Goal: Download file/media

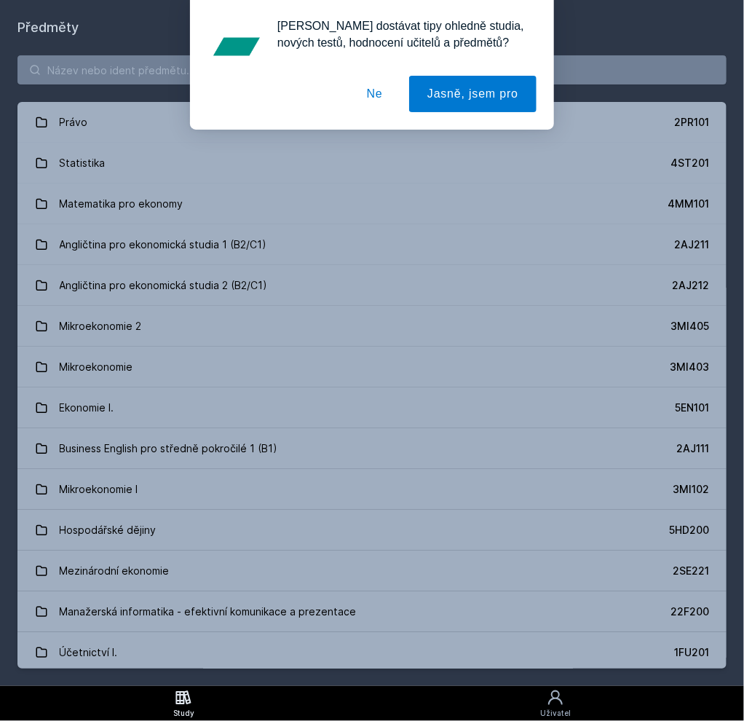
click at [249, 101] on div "[PERSON_NAME] dostávat tipy ohledně studia, nových testů, hodnocení učitelů a p…" at bounding box center [372, 65] width 744 height 130
click at [391, 95] on button "Ne" at bounding box center [375, 94] width 52 height 36
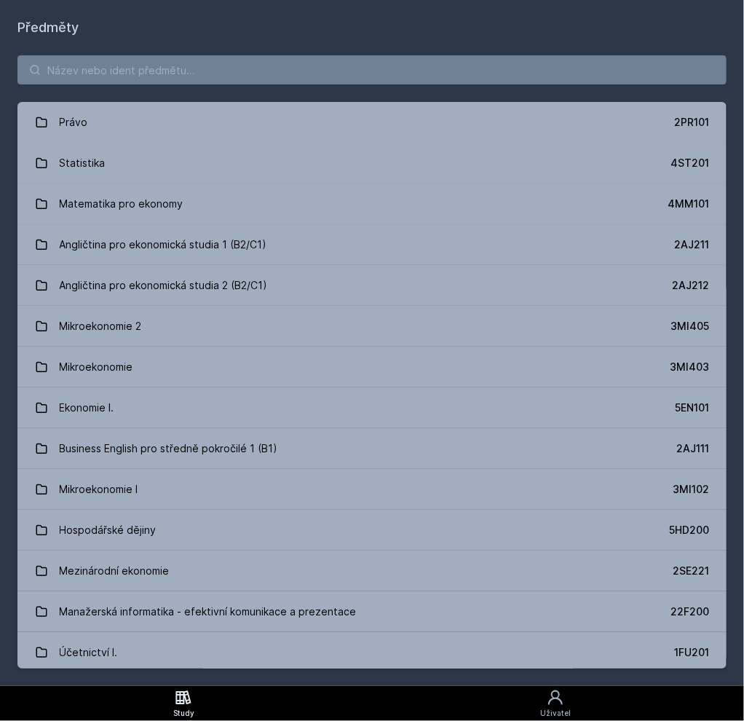
click at [315, 71] on div "[PERSON_NAME] dostávat tipy ohledně studia, nových testů, hodnocení učitelů a p…" at bounding box center [372, 65] width 744 height 130
click at [315, 71] on input "search" at bounding box center [371, 69] width 709 height 29
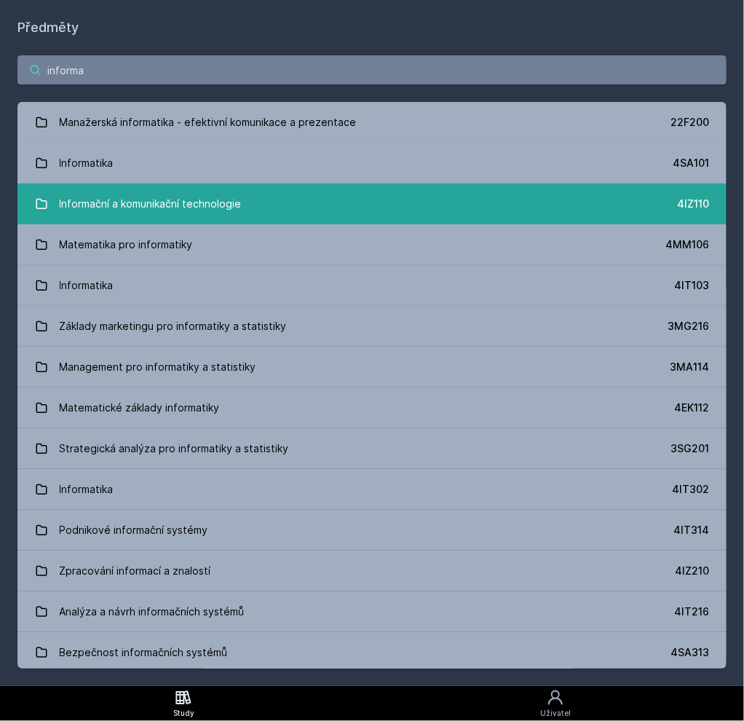
type input "informa"
click at [321, 206] on link "Informační a komunikační technologie 4IZ110" at bounding box center [371, 204] width 709 height 41
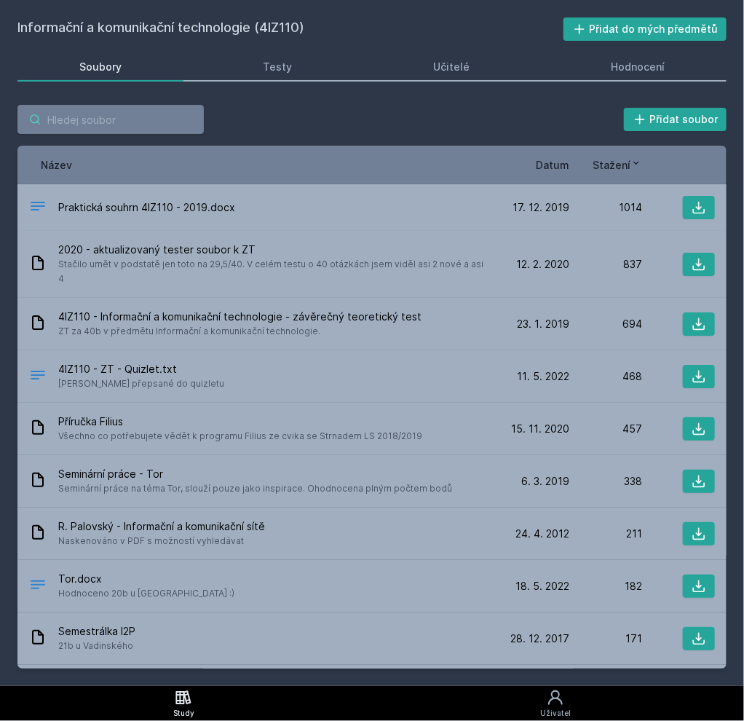
click at [151, 130] on input "search" at bounding box center [110, 119] width 186 height 29
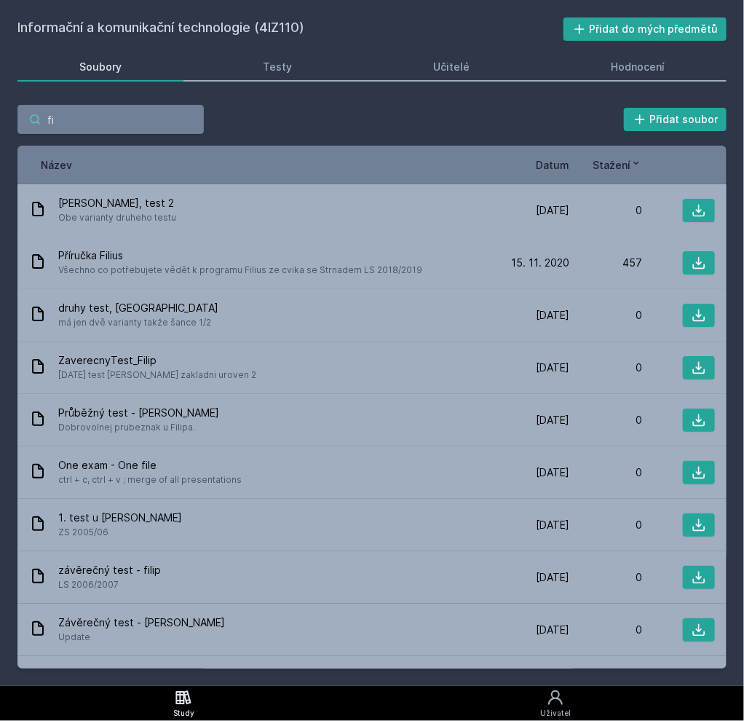
type input "f"
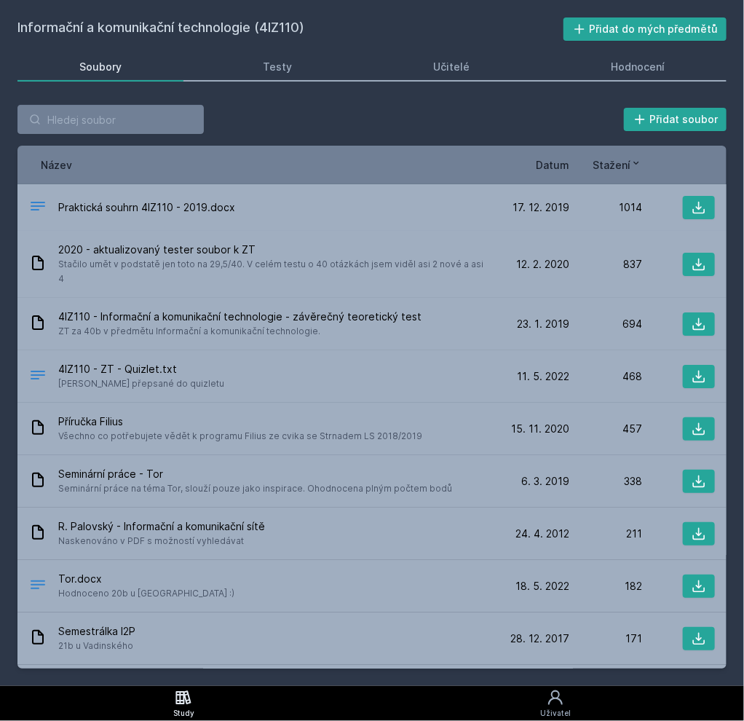
click at [549, 168] on span "Datum" at bounding box center [553, 164] width 34 height 15
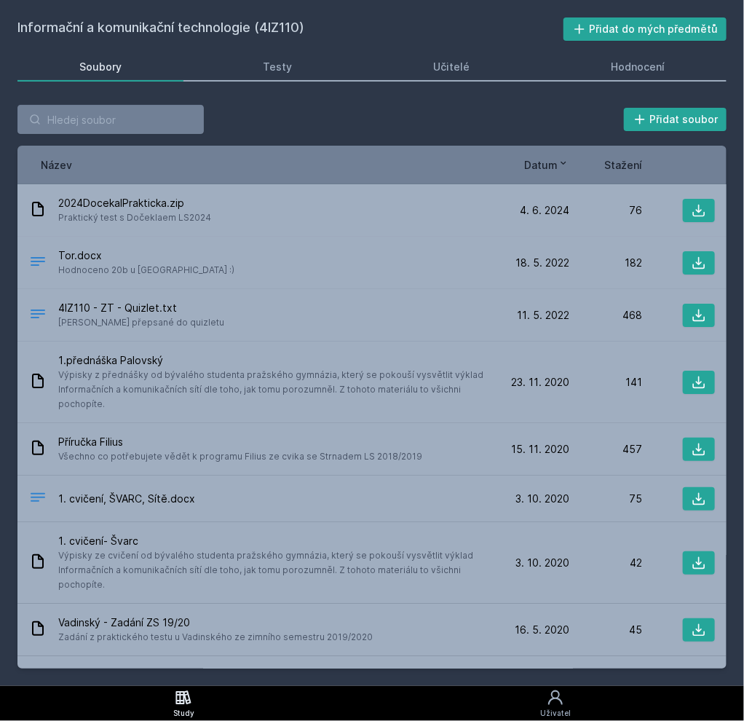
click at [564, 166] on icon at bounding box center [564, 163] width 12 height 12
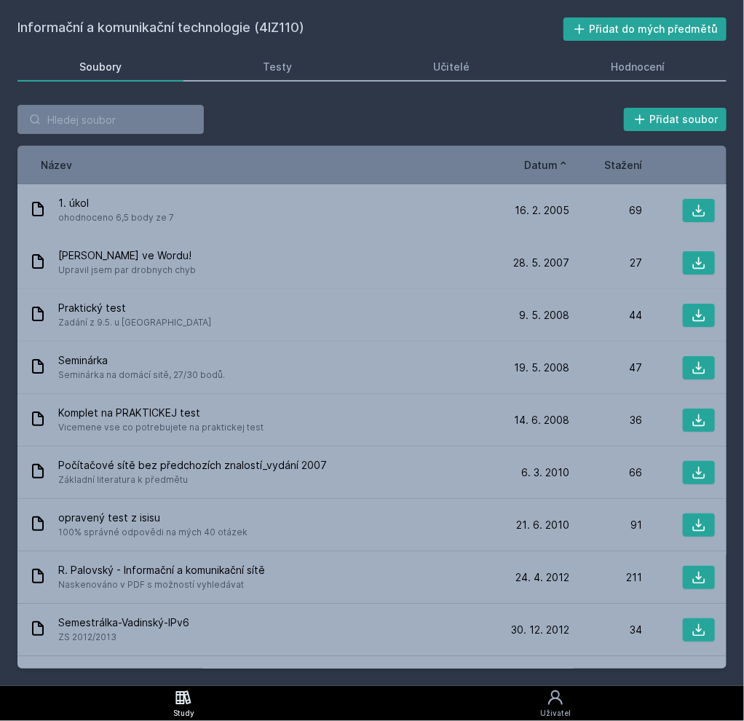
click at [564, 165] on icon at bounding box center [564, 163] width 12 height 12
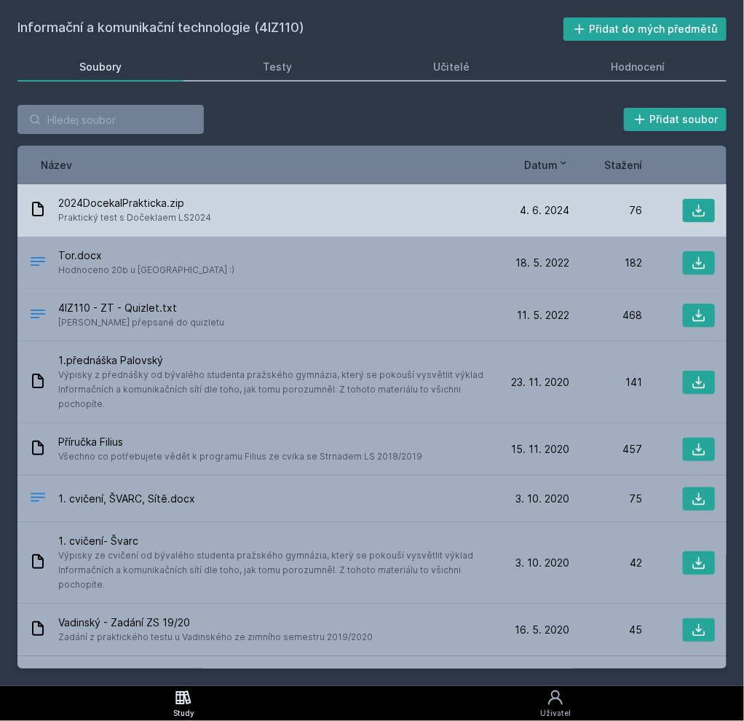
click at [375, 205] on div "2024DocekalPrakticka.zip Praktický test s Dočeklaem LS2024" at bounding box center [263, 210] width 468 height 29
click at [245, 210] on div "2024DocekalPrakticka.zip Praktický test s Dočeklaem LS2024" at bounding box center [263, 210] width 468 height 29
click at [157, 209] on span "2024DocekalPrakticka.zip" at bounding box center [134, 203] width 153 height 15
click at [157, 204] on span "2024DocekalPrakticka.zip" at bounding box center [134, 203] width 153 height 15
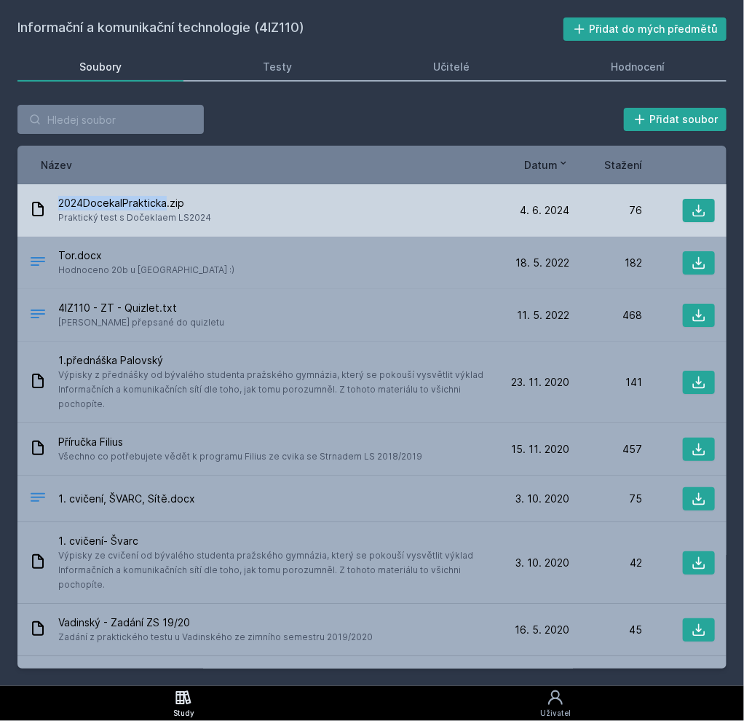
click at [157, 204] on span "2024DocekalPrakticka.zip" at bounding box center [134, 203] width 153 height 15
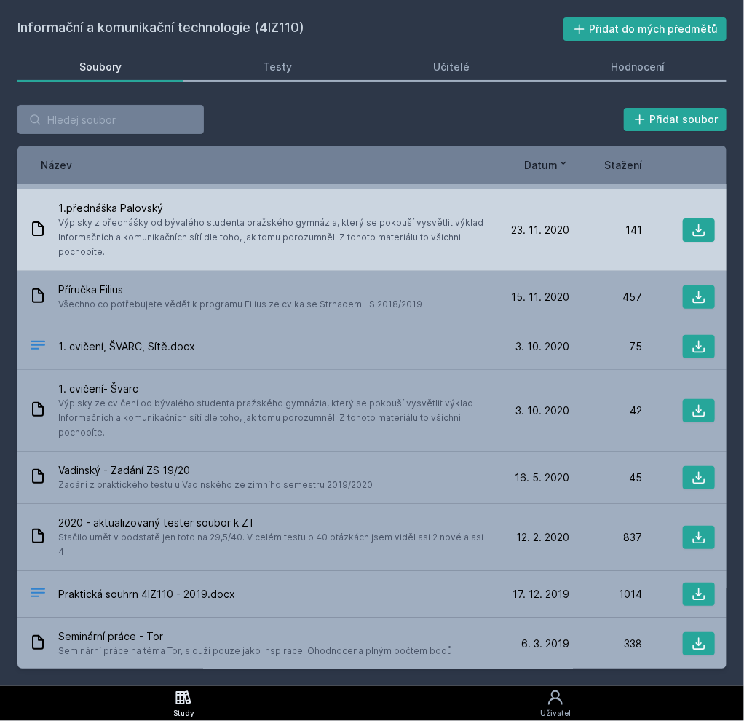
scroll to position [168, 0]
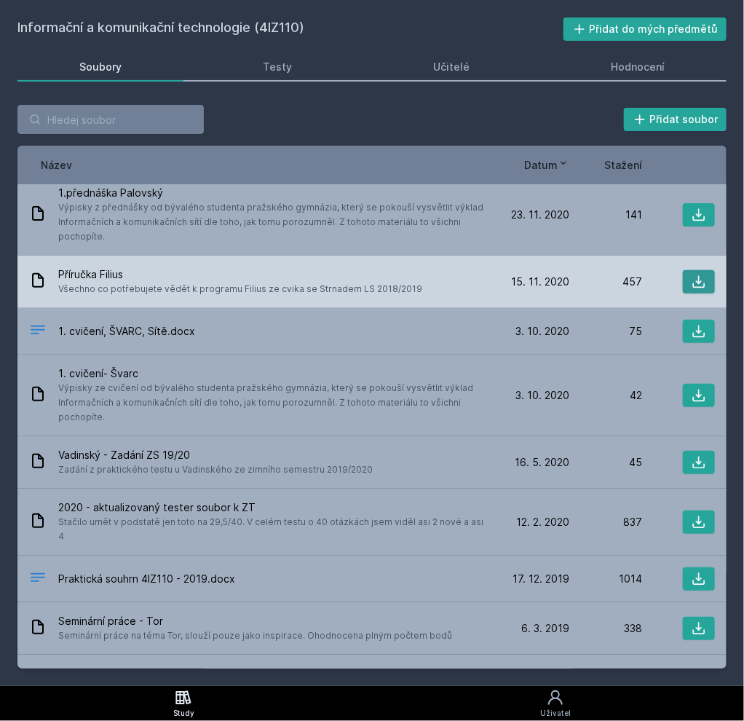
click at [712, 277] on button at bounding box center [699, 281] width 32 height 23
